Goal: Information Seeking & Learning: Learn about a topic

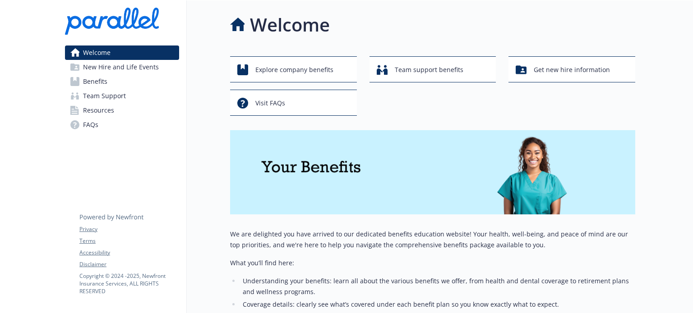
click at [144, 97] on link "Team Support" at bounding box center [122, 96] width 114 height 14
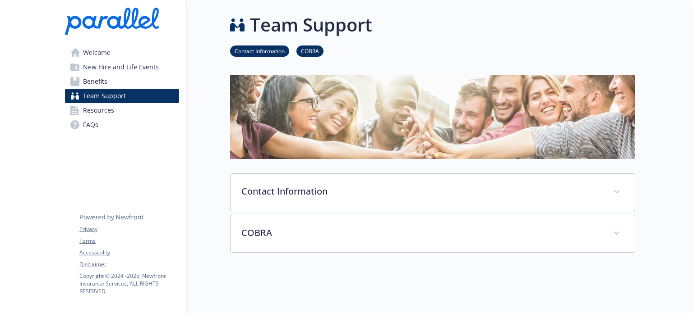
click at [145, 82] on link "Benefits" at bounding box center [122, 81] width 114 height 14
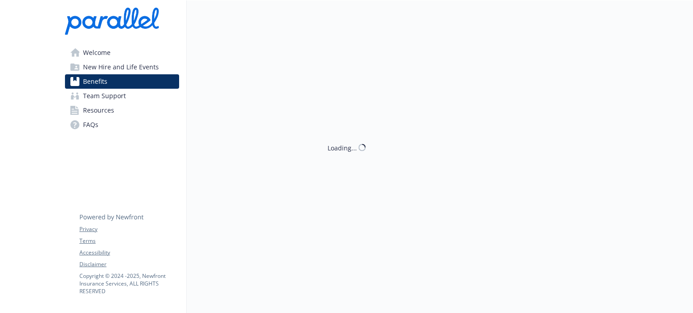
click at [151, 66] on span "New Hire and Life Events" at bounding box center [121, 67] width 76 height 14
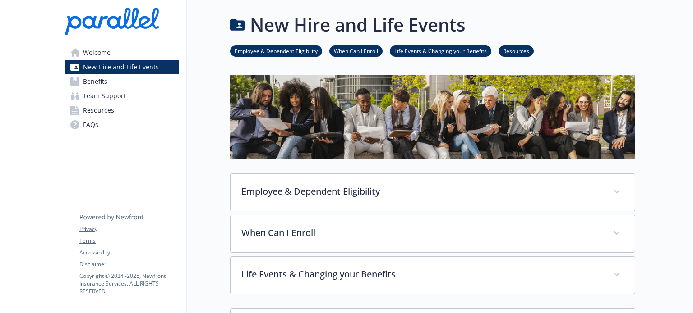
click at [151, 50] on link "Welcome" at bounding box center [122, 53] width 114 height 14
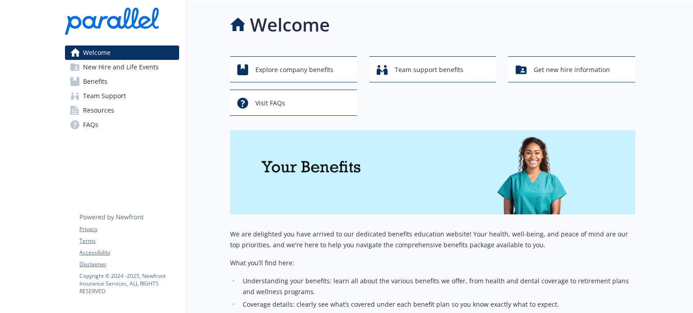
click at [160, 73] on link "New Hire and Life Events" at bounding box center [122, 67] width 114 height 14
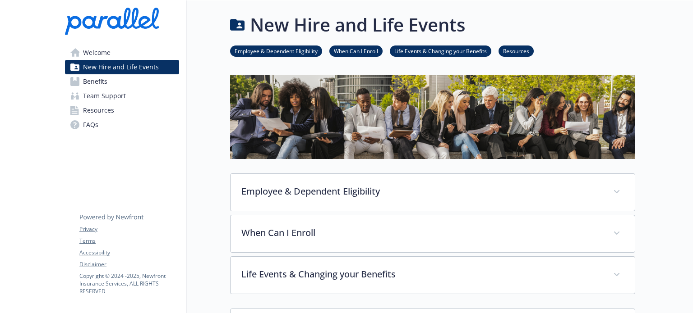
click at [355, 51] on link "When Can I Enroll" at bounding box center [355, 50] width 53 height 9
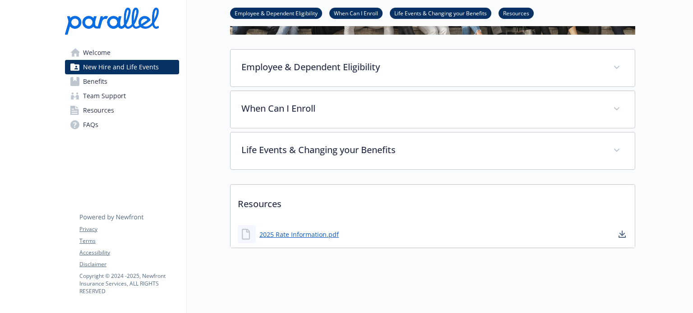
scroll to position [130, 7]
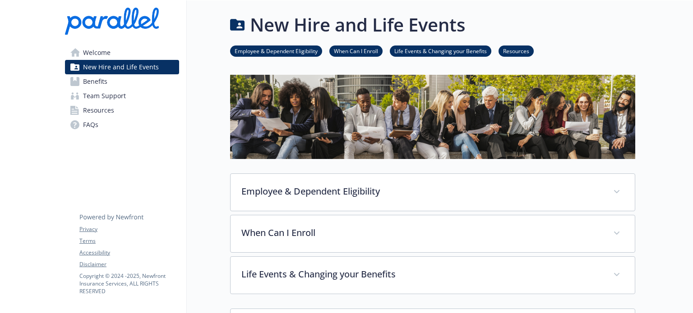
click at [132, 46] on link "Welcome" at bounding box center [122, 53] width 114 height 14
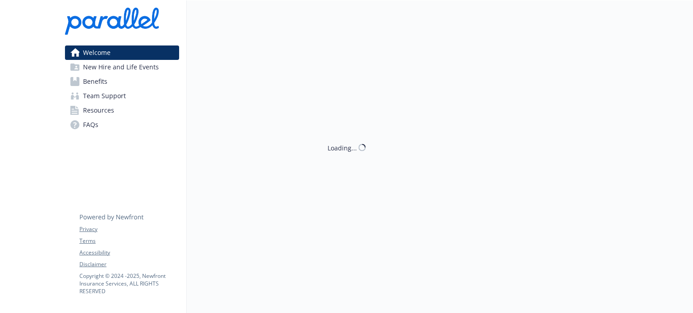
click at [115, 79] on link "Benefits" at bounding box center [122, 81] width 114 height 14
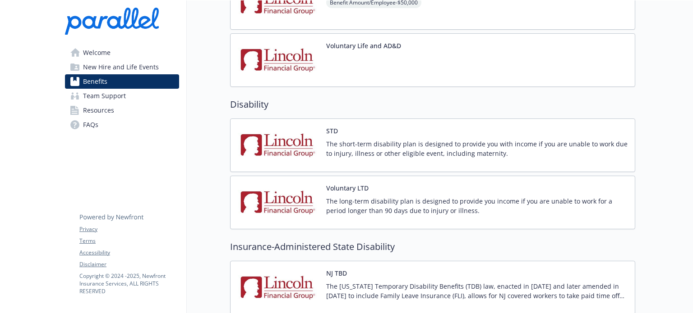
scroll to position [541, 0]
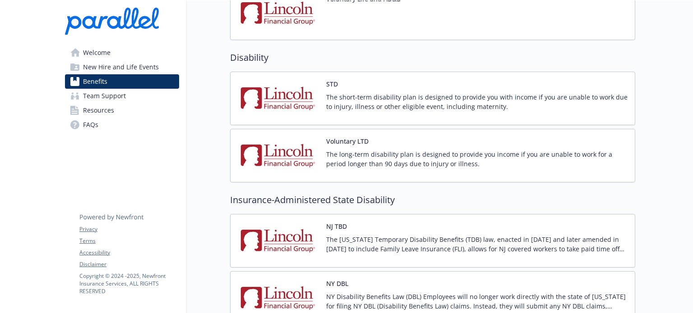
click at [204, 129] on div "Benefits Select coverage type Current year Upcoming year Medical Full PPO Combi…" at bounding box center [411, 82] width 448 height 1247
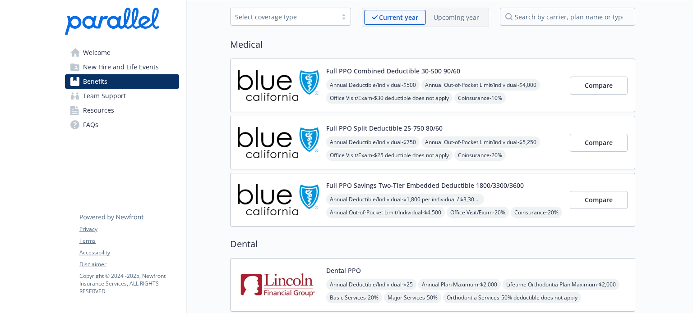
scroll to position [0, 0]
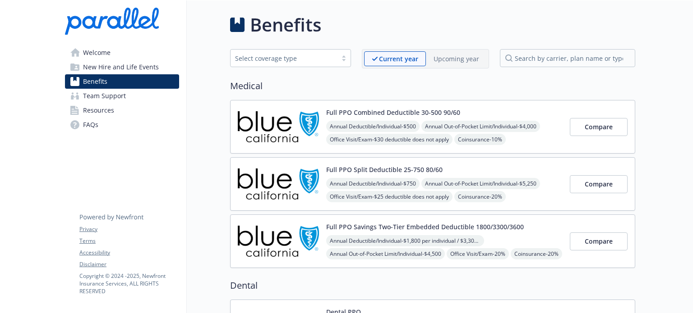
click at [134, 99] on link "Team Support" at bounding box center [122, 96] width 114 height 14
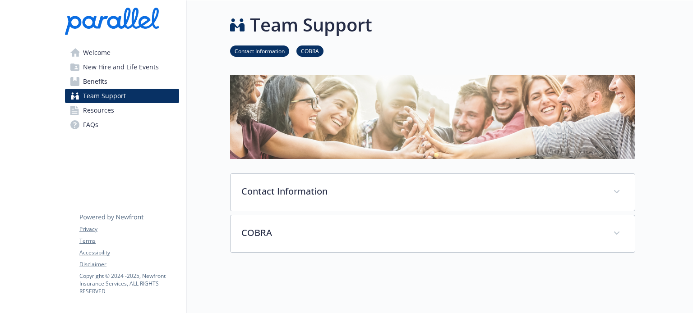
click at [146, 105] on link "Resources" at bounding box center [122, 110] width 114 height 14
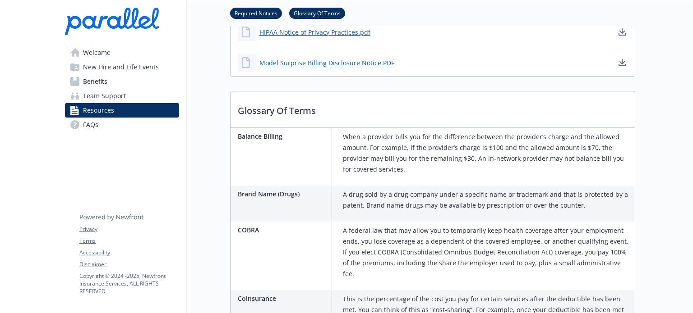
scroll to position [316, 0]
click at [110, 55] on link "Welcome" at bounding box center [122, 53] width 114 height 14
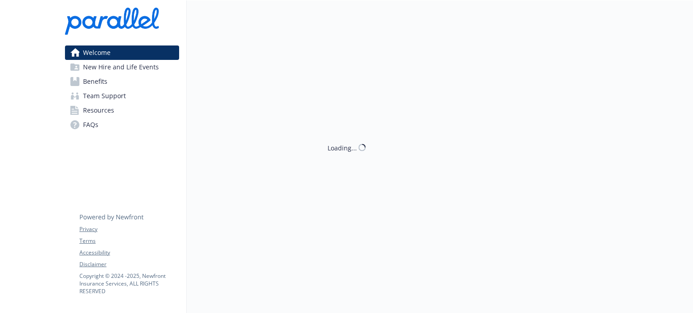
scroll to position [179, 0]
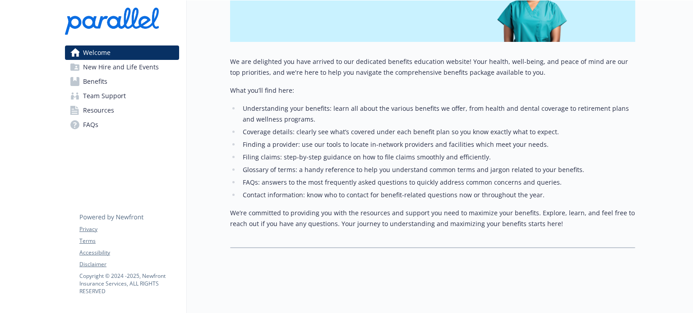
click at [110, 64] on span "New Hire and Life Events" at bounding box center [121, 67] width 76 height 14
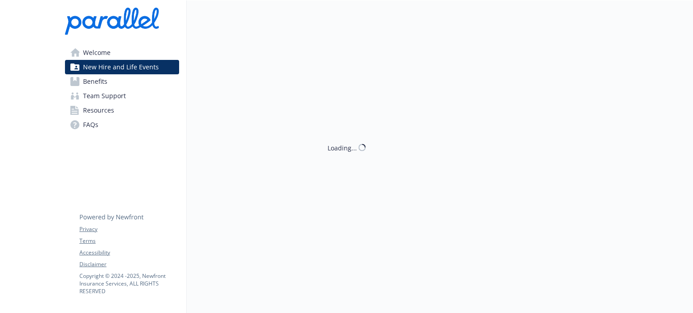
scroll to position [130, 0]
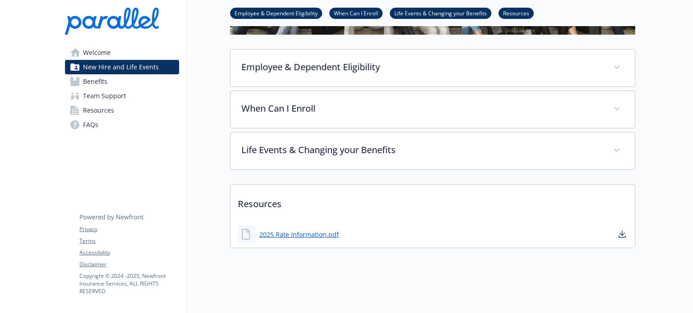
click at [112, 79] on link "Benefits" at bounding box center [122, 81] width 114 height 14
